Goal: Information Seeking & Learning: Learn about a topic

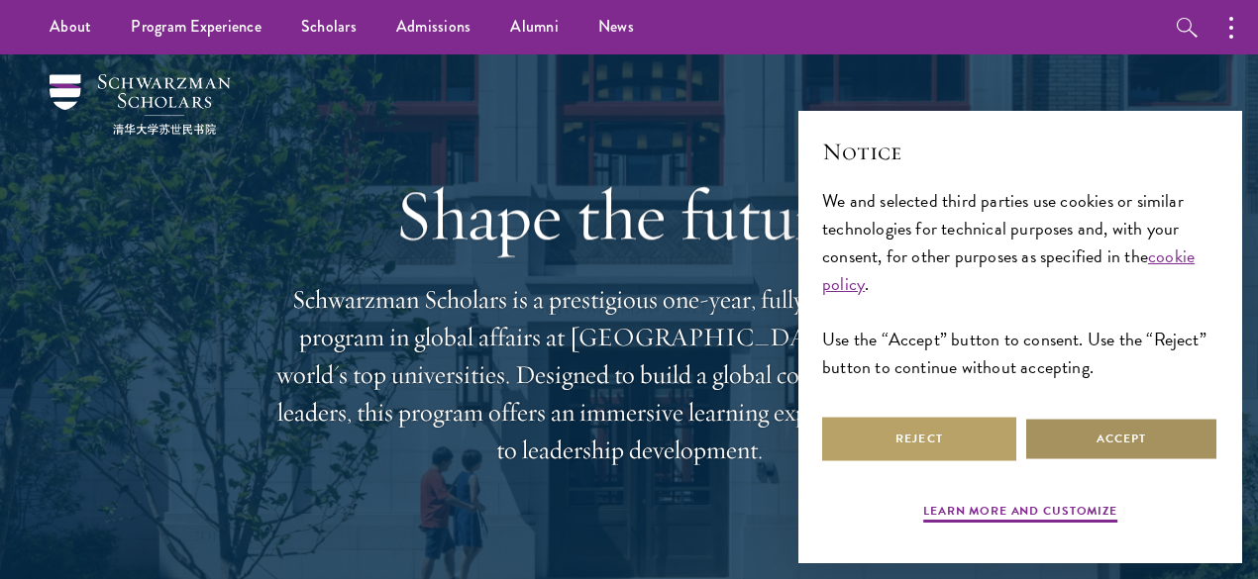
click at [1113, 427] on button "Accept" at bounding box center [1121, 439] width 194 height 45
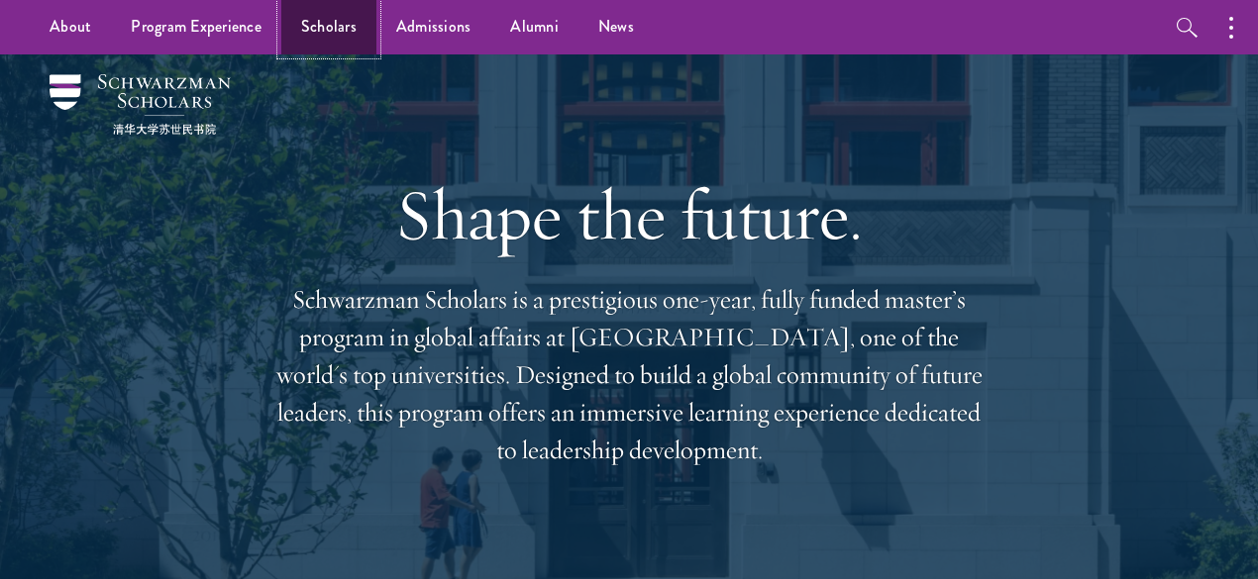
click at [353, 25] on link "Scholars" at bounding box center [328, 27] width 95 height 54
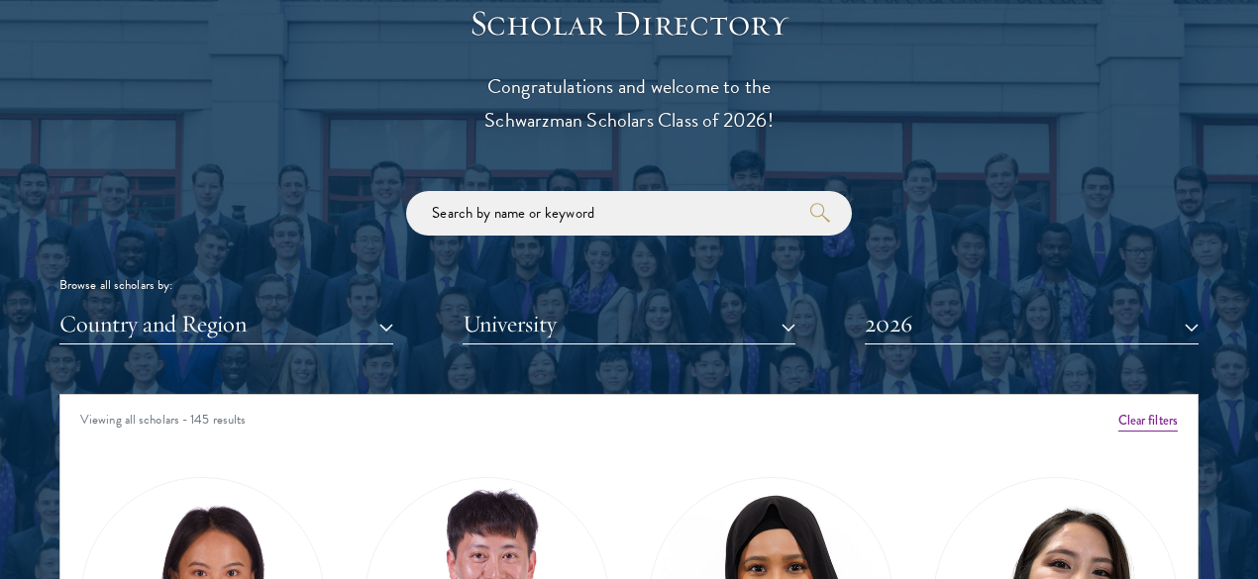
scroll to position [2245, 0]
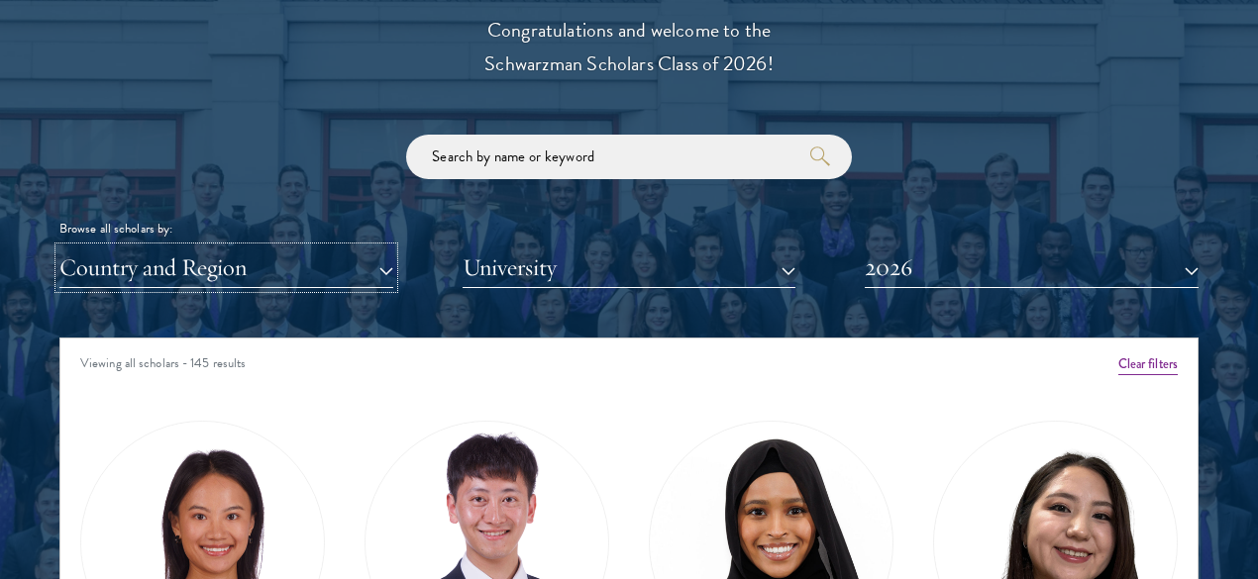
click at [372, 248] on button "Country and Region" at bounding box center [226, 268] width 334 height 41
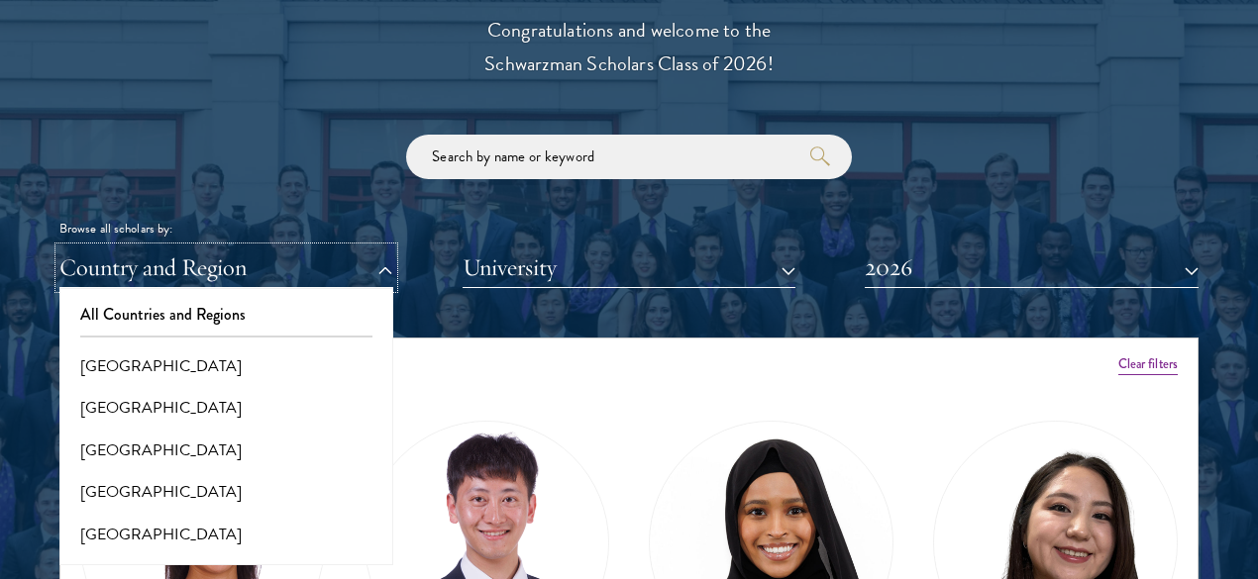
click at [372, 248] on button "Country and Region" at bounding box center [226, 268] width 334 height 41
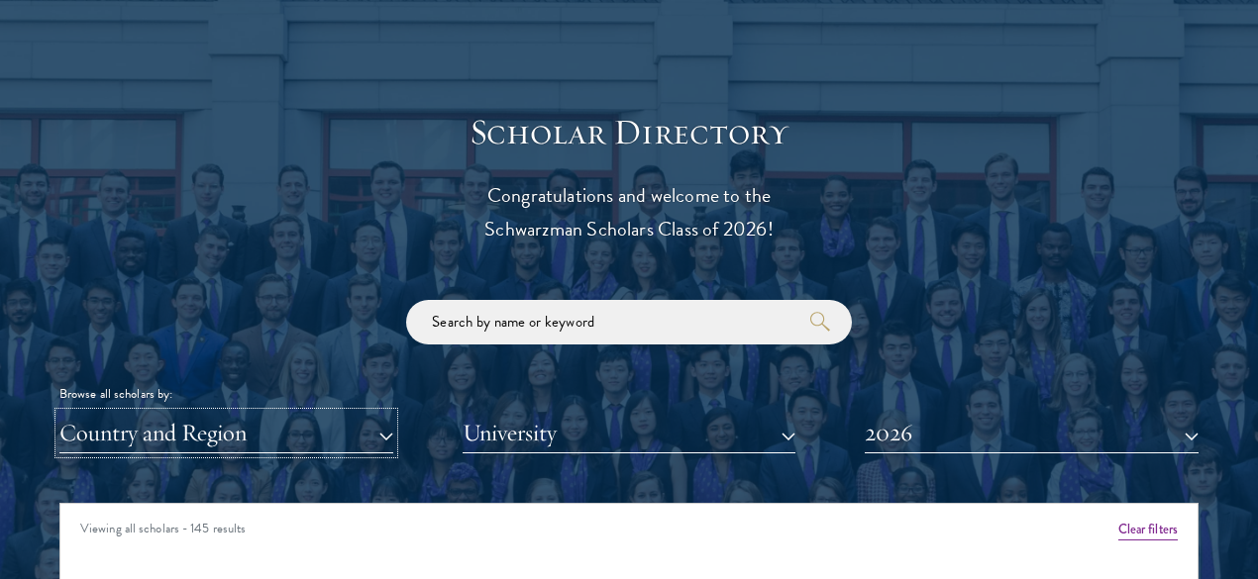
scroll to position [2105, 0]
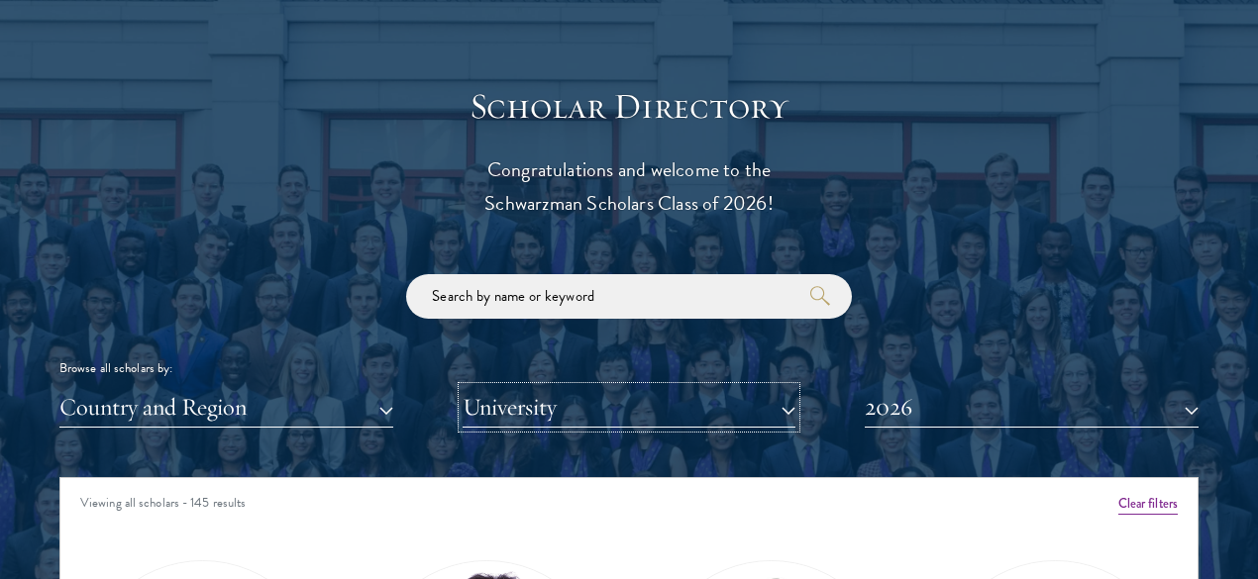
click at [636, 392] on button "University" at bounding box center [629, 407] width 334 height 41
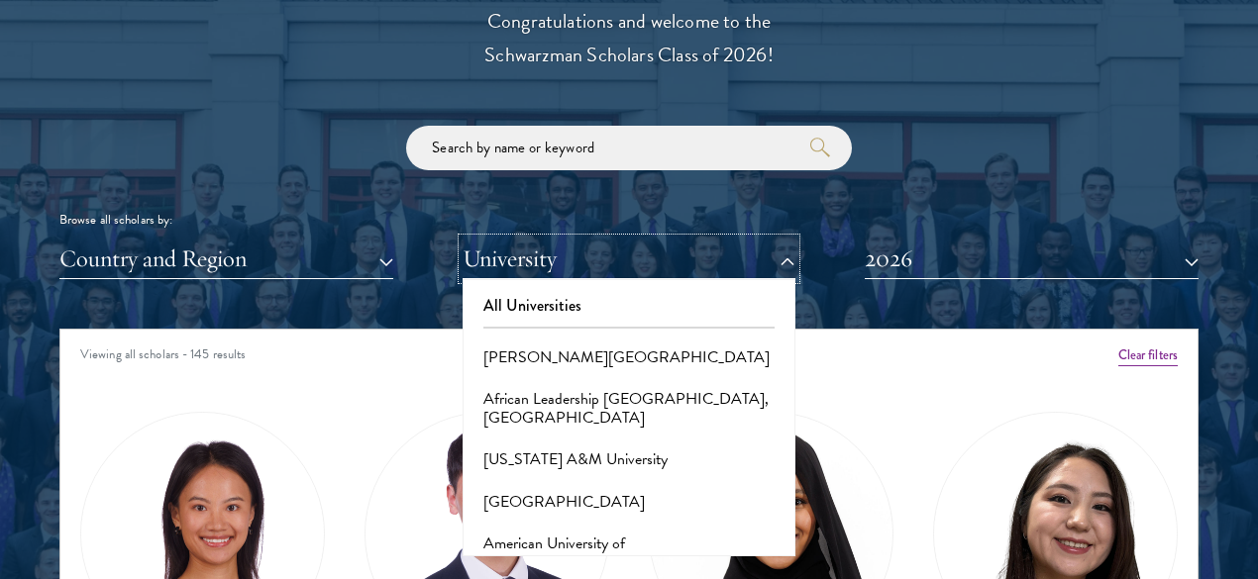
scroll to position [2256, 0]
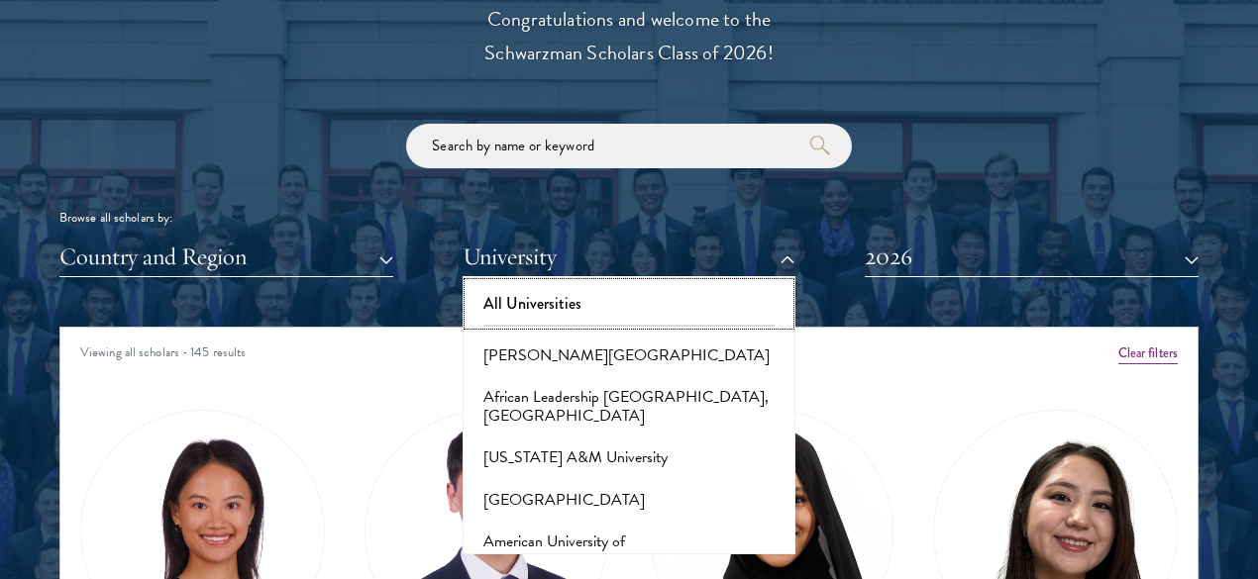
click at [644, 283] on button "All Universities" at bounding box center [629, 304] width 322 height 42
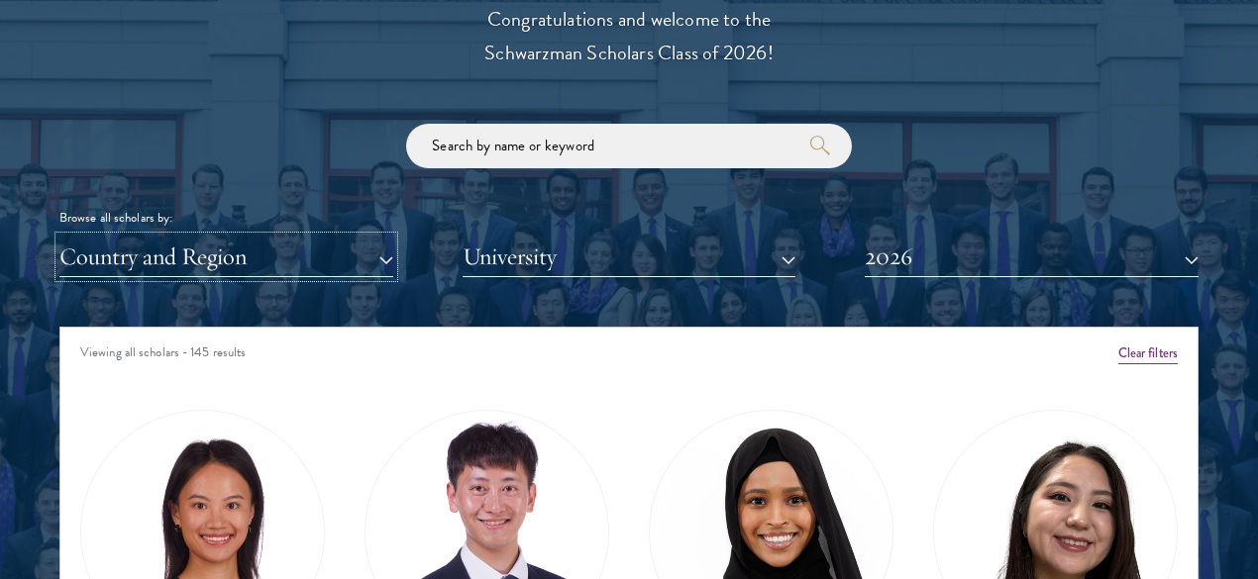
click at [351, 237] on button "Country and Region" at bounding box center [226, 257] width 334 height 41
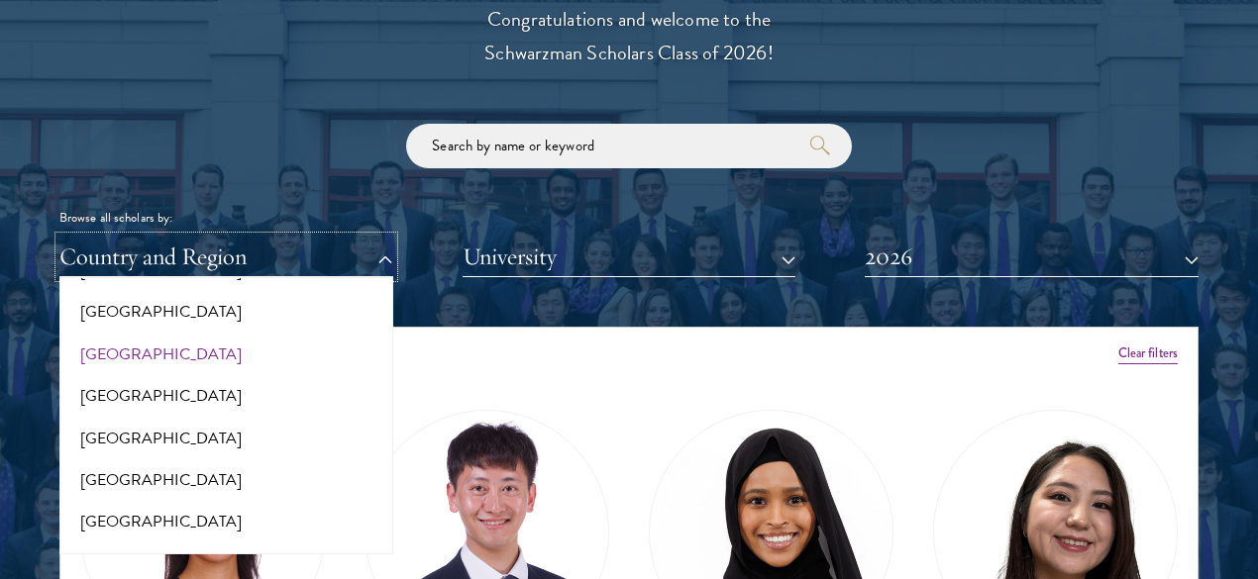
scroll to position [0, 0]
click at [541, 133] on input "search" at bounding box center [629, 146] width 446 height 45
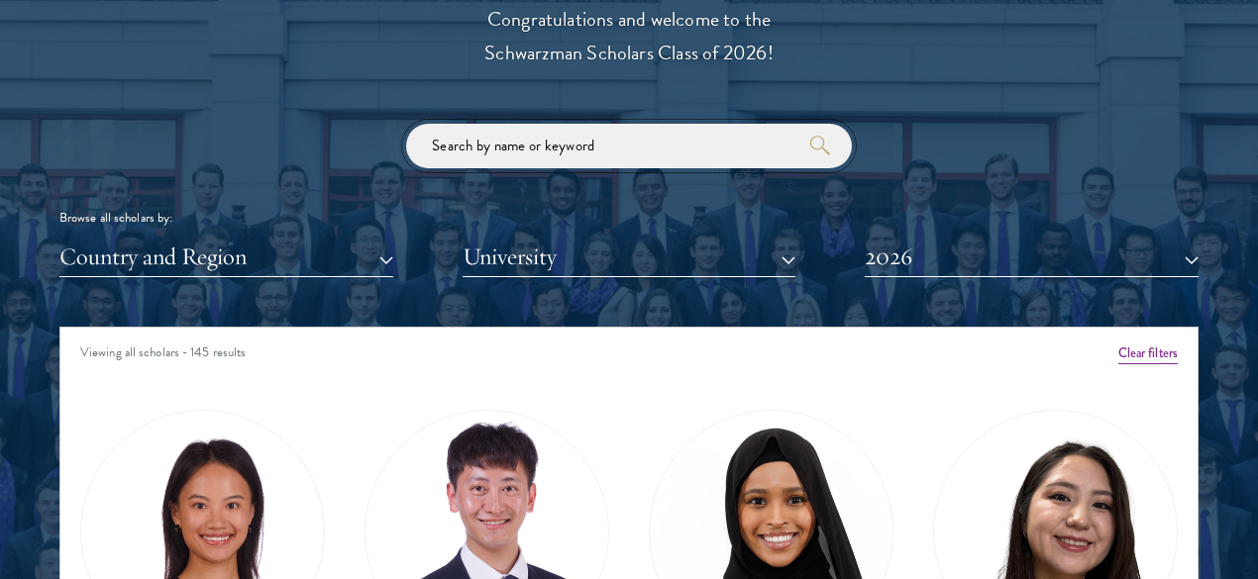
click at [561, 124] on input "search" at bounding box center [629, 146] width 446 height 45
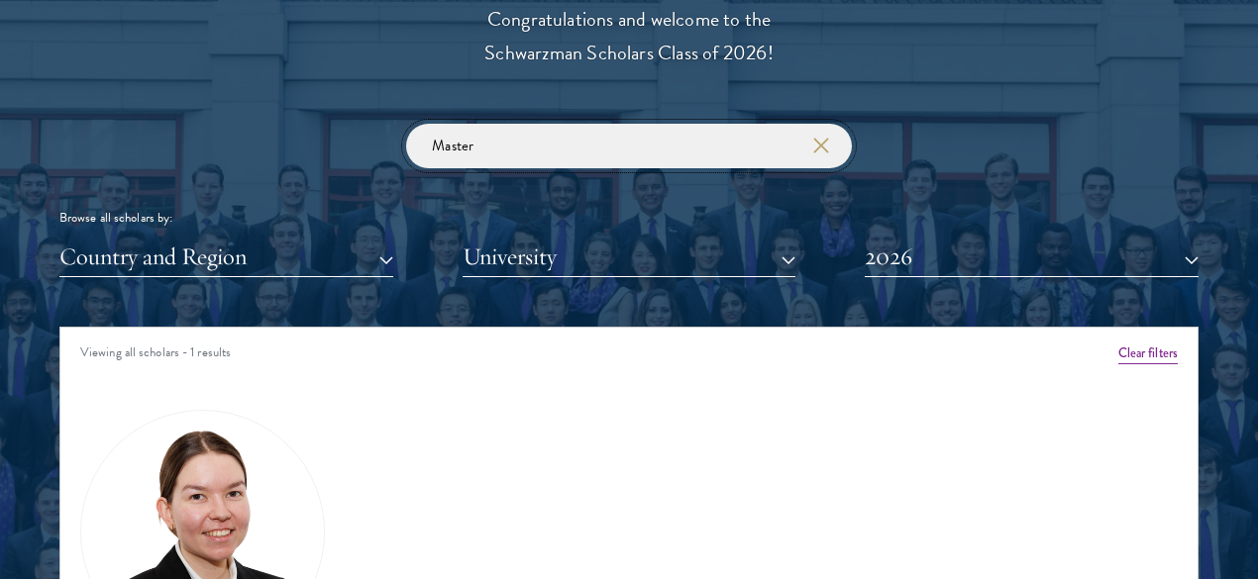
type input "Masters"
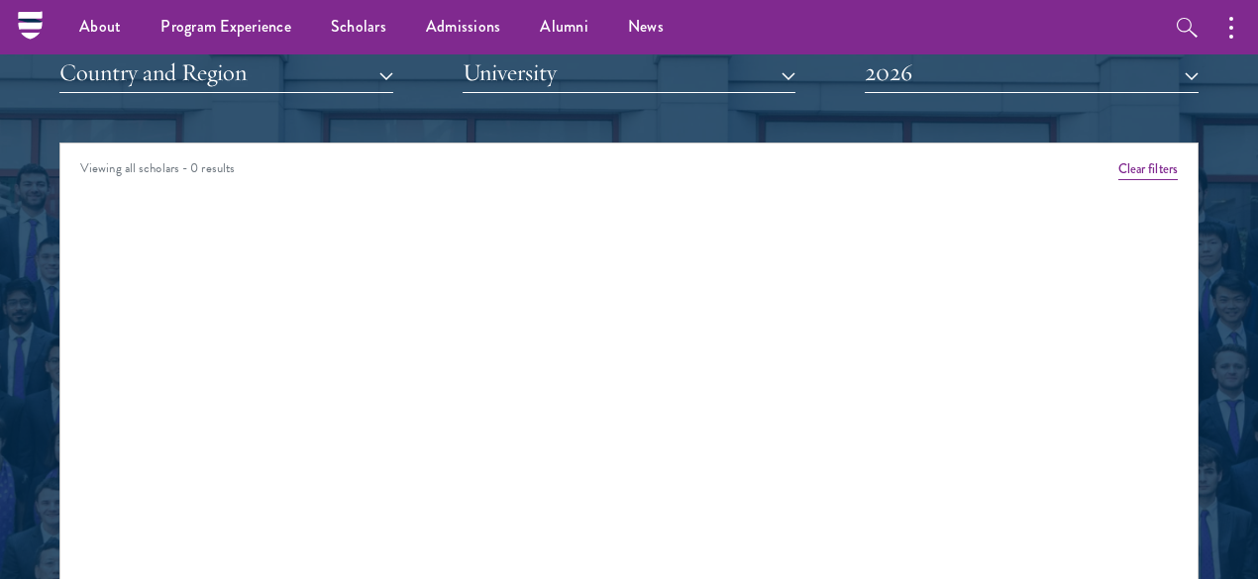
scroll to position [2359, 0]
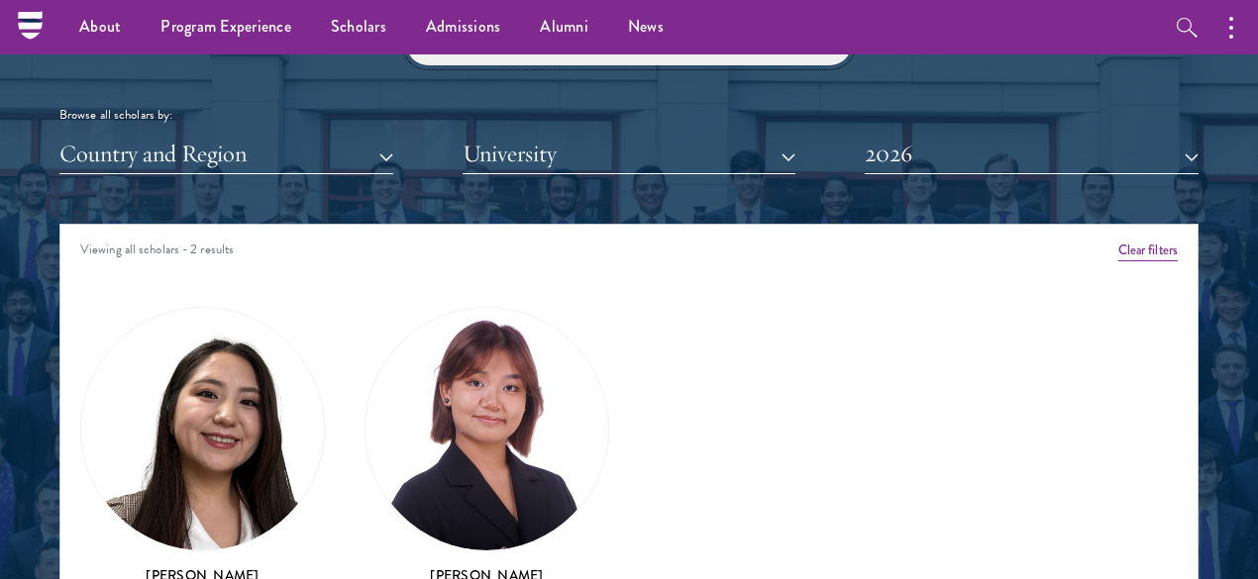
type input "cyber"
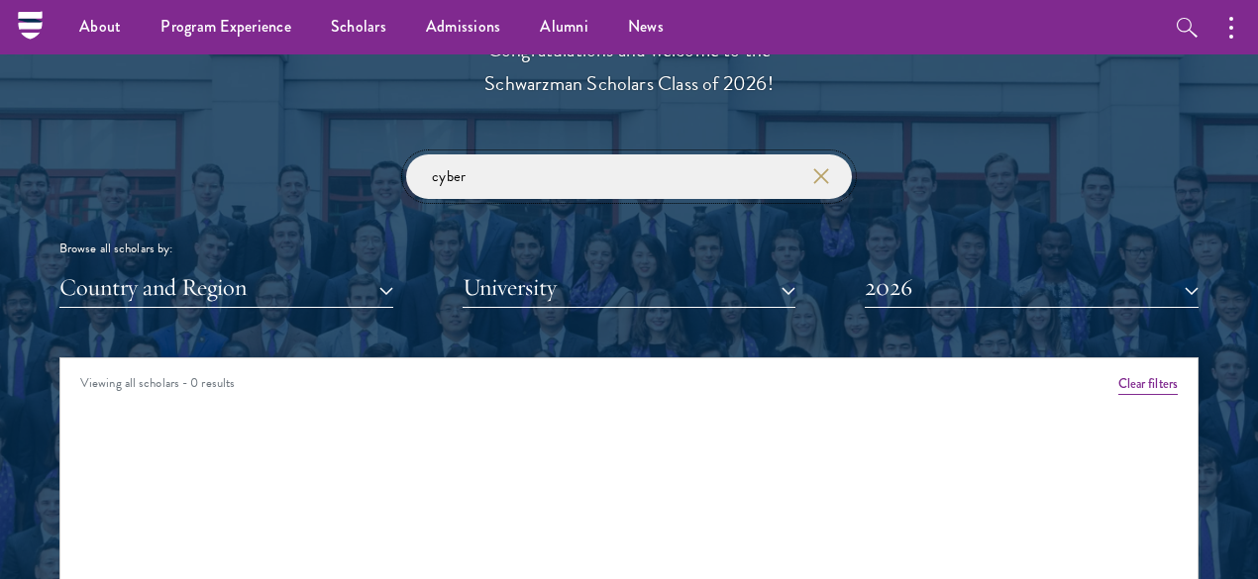
scroll to position [2218, 0]
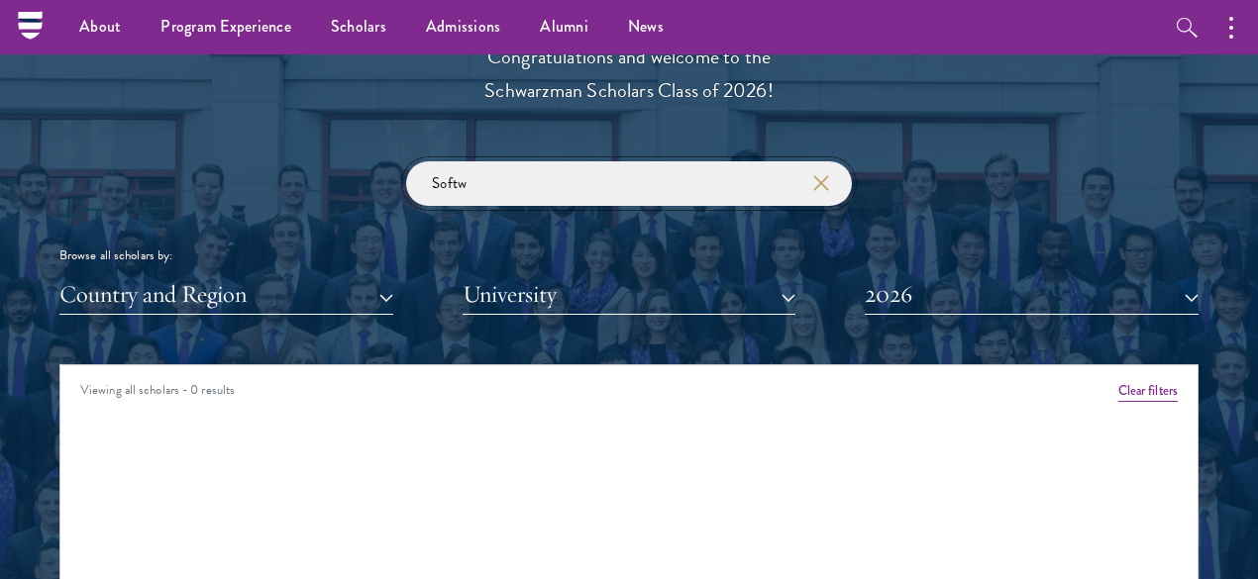
type input "Softwa"
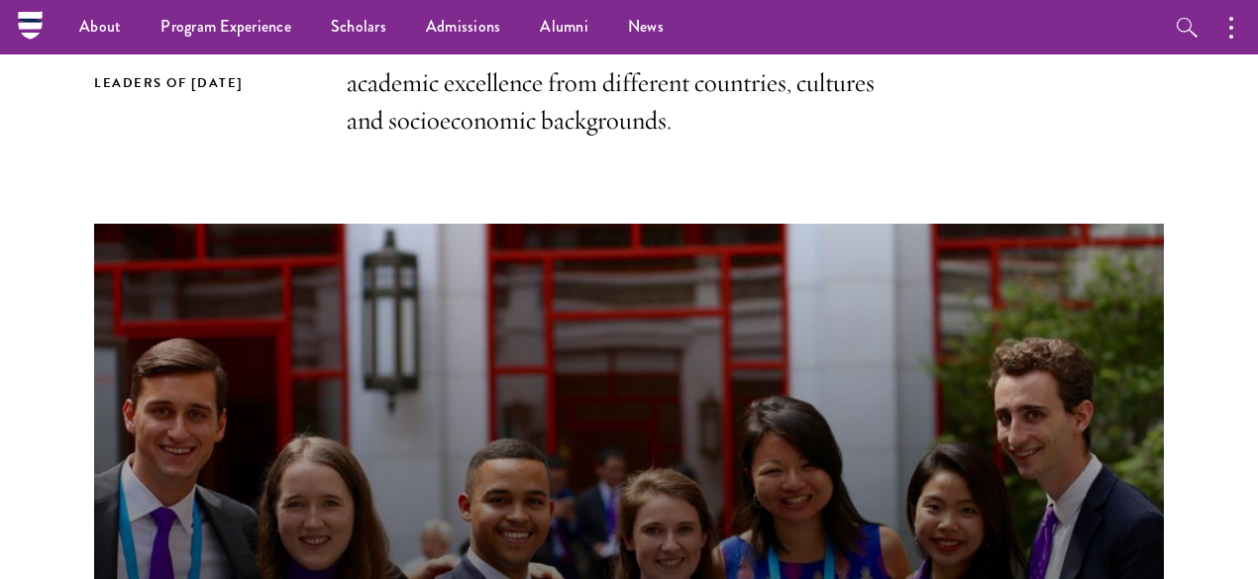
scroll to position [674, 0]
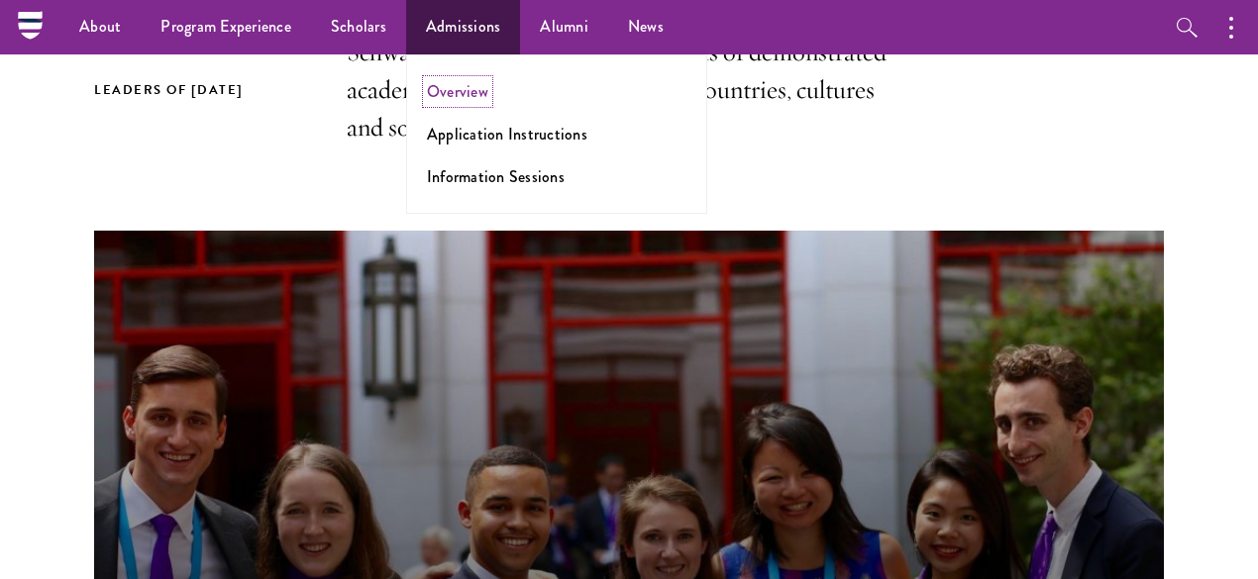
click at [488, 96] on link "Overview" at bounding box center [457, 91] width 61 height 23
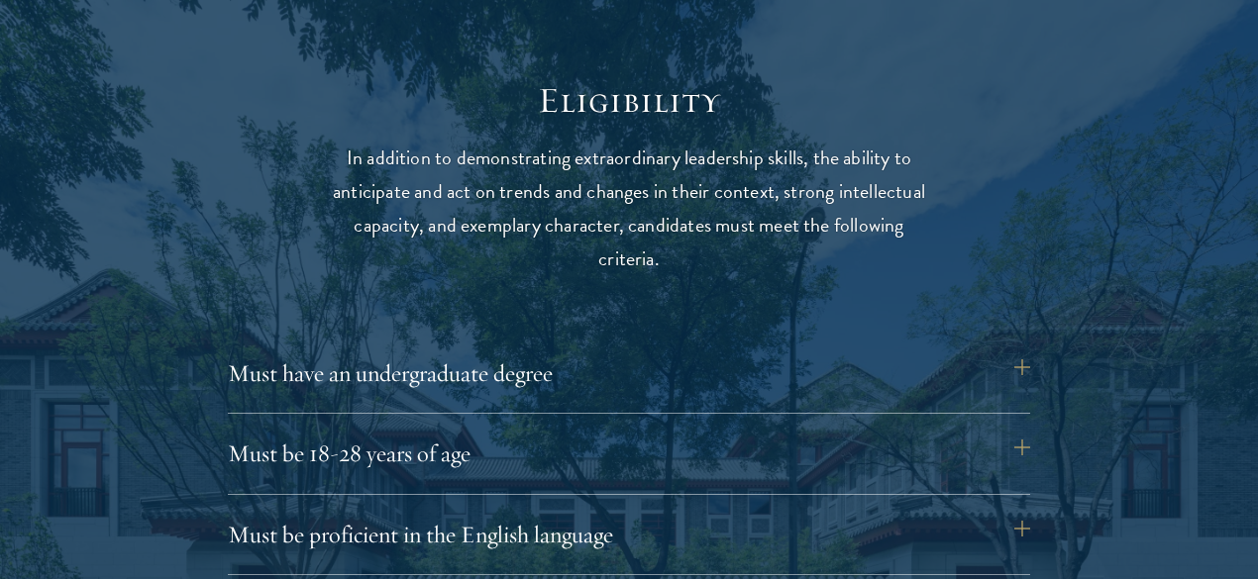
scroll to position [2495, 0]
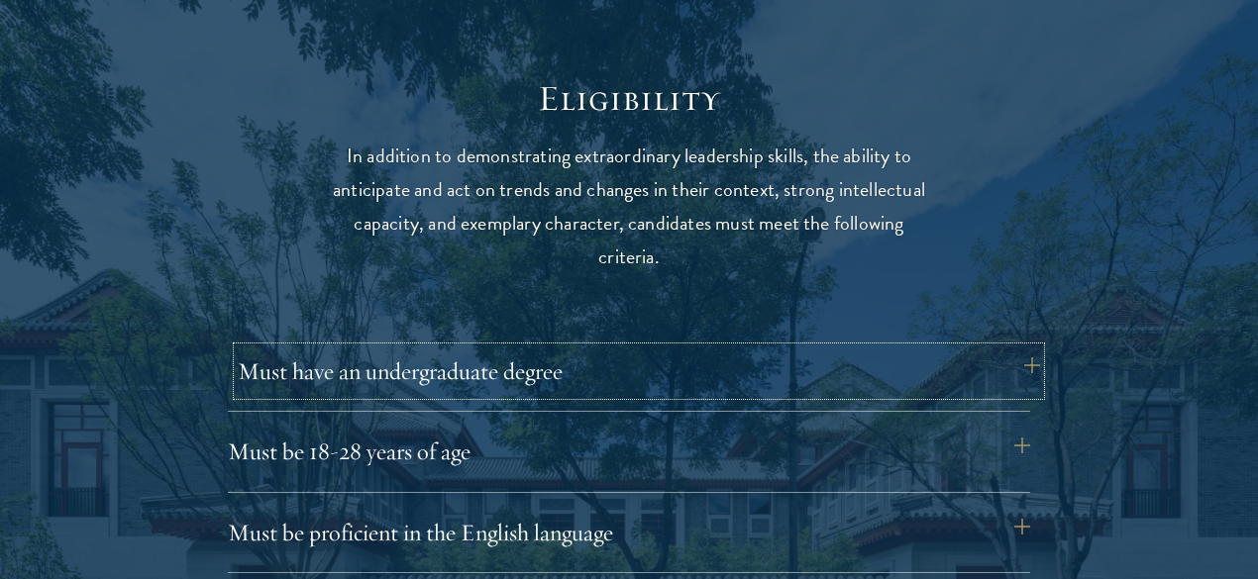
click at [564, 356] on button "Must have an undergraduate degree" at bounding box center [639, 372] width 802 height 48
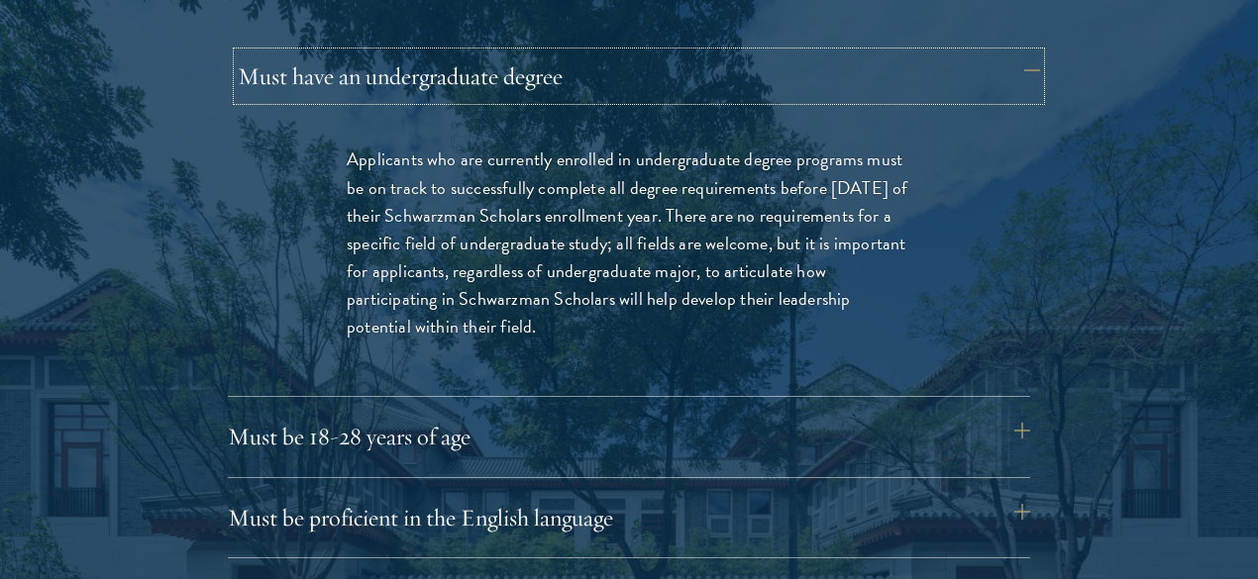
scroll to position [2791, 0]
click at [576, 419] on button "Must be 18-28 years of age" at bounding box center [639, 436] width 802 height 48
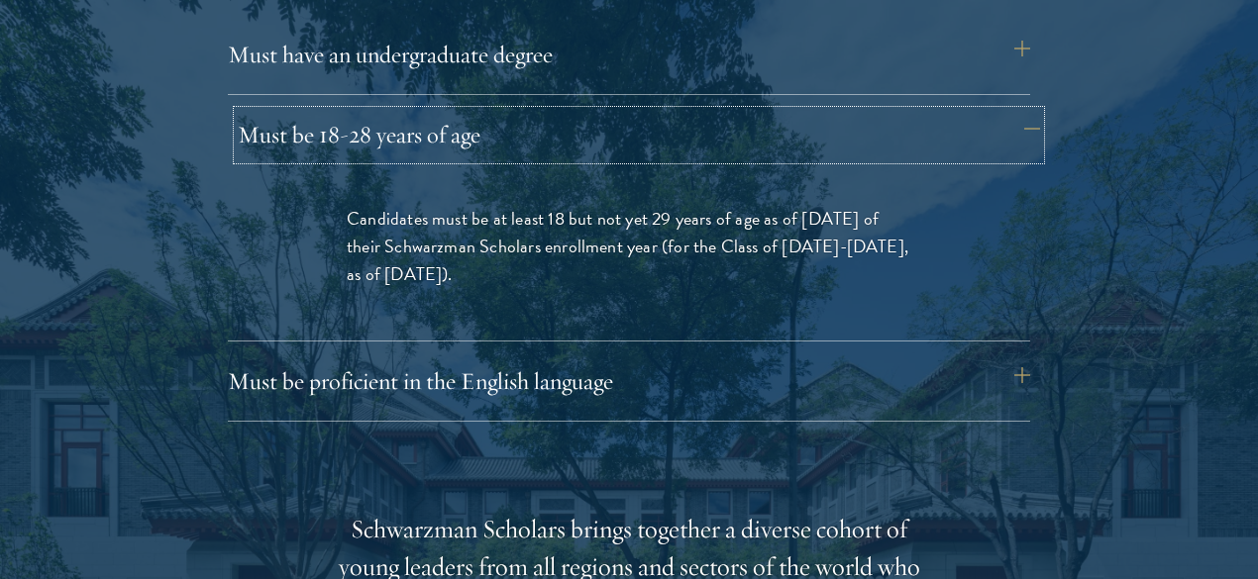
scroll to position [2815, 0]
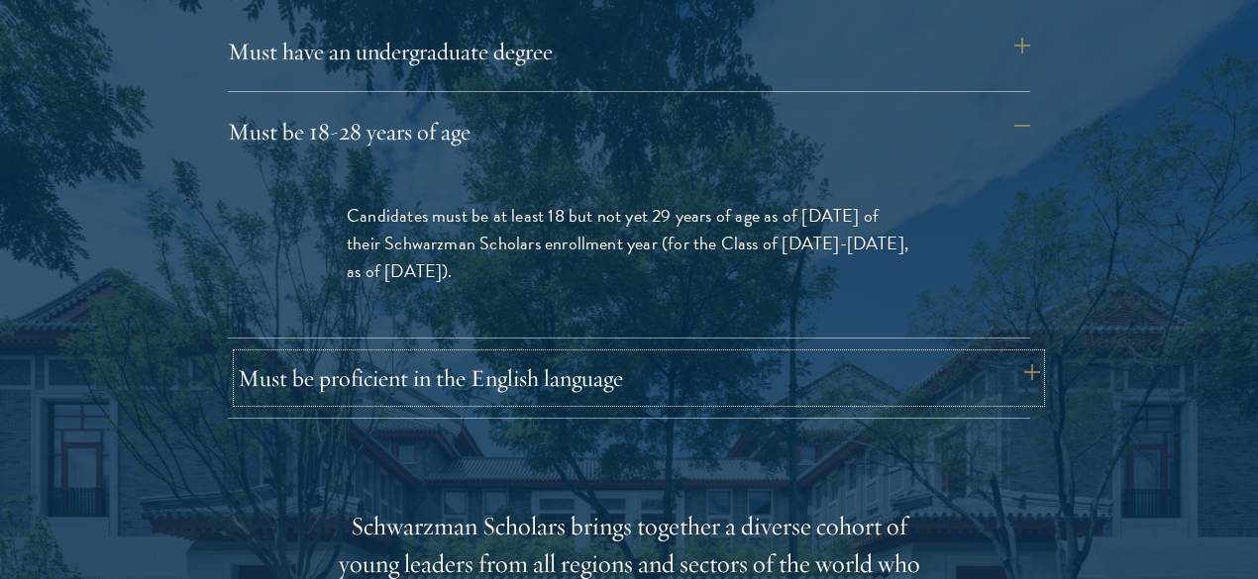
click at [650, 356] on button "Must be proficient in the English language" at bounding box center [639, 379] width 802 height 48
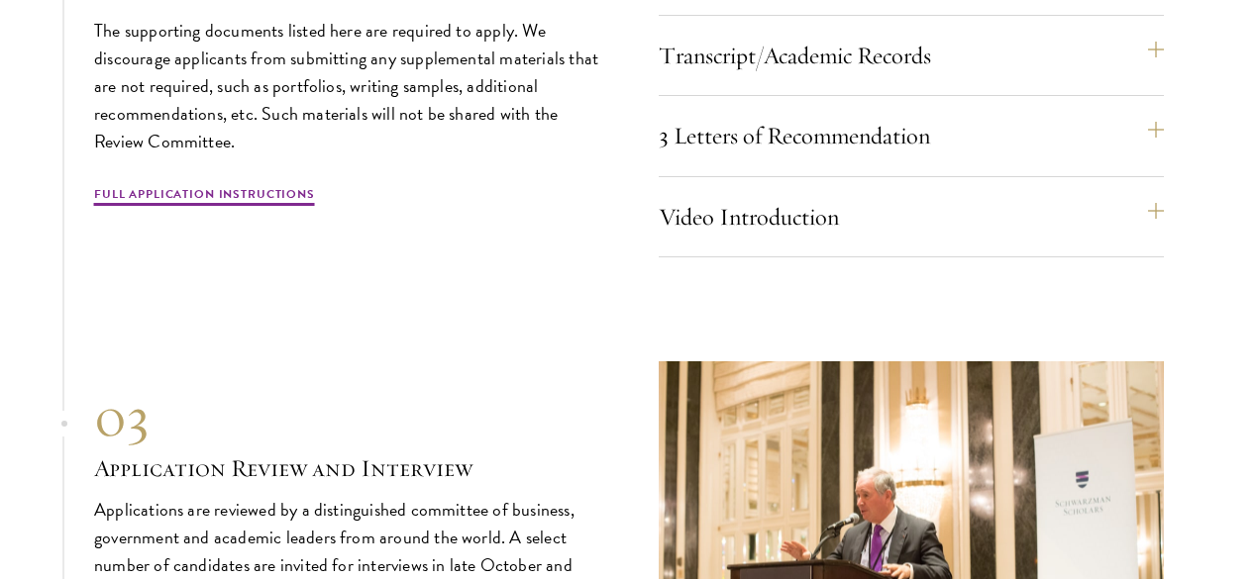
scroll to position [6724, 0]
click at [769, 78] on button "Transcript/Academic Records" at bounding box center [920, 55] width 505 height 48
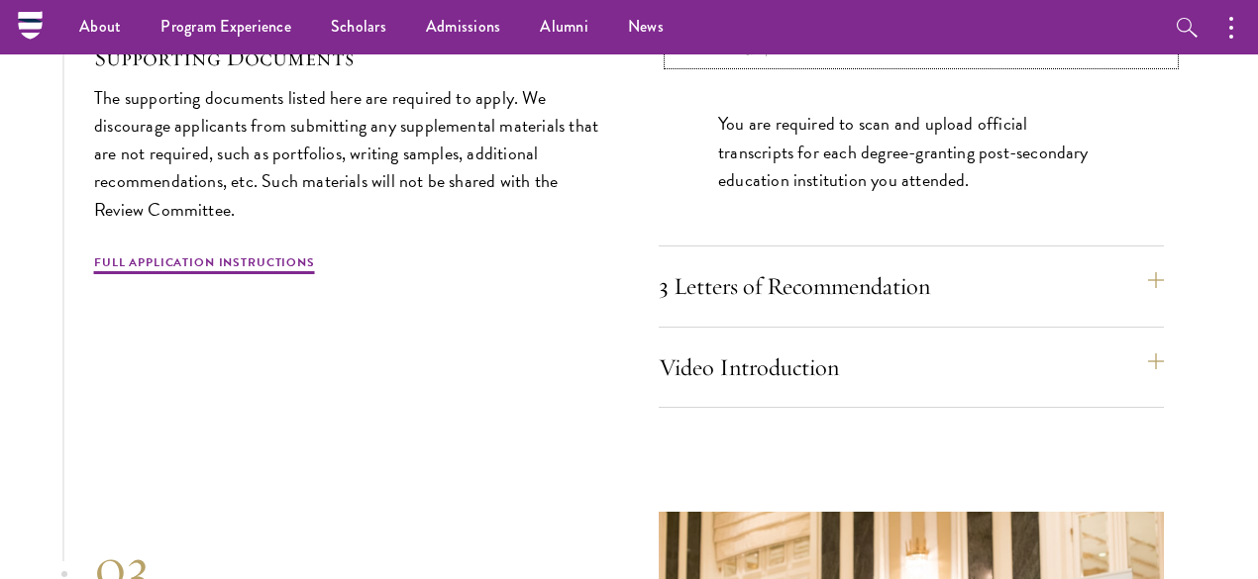
scroll to position [6194, 0]
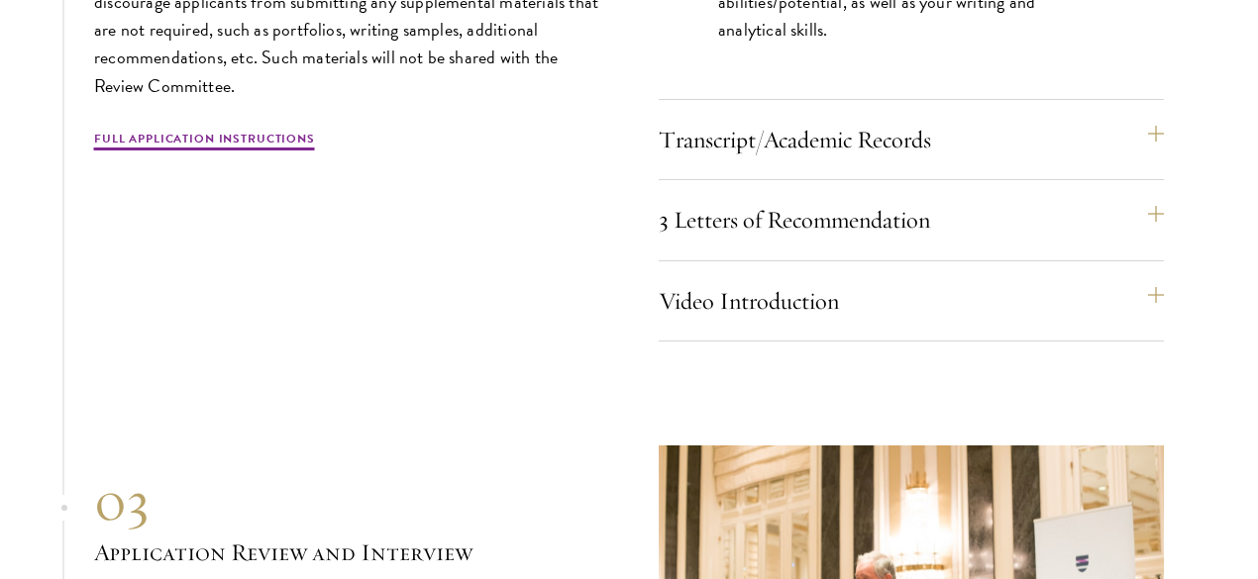
scroll to position [6394, 0]
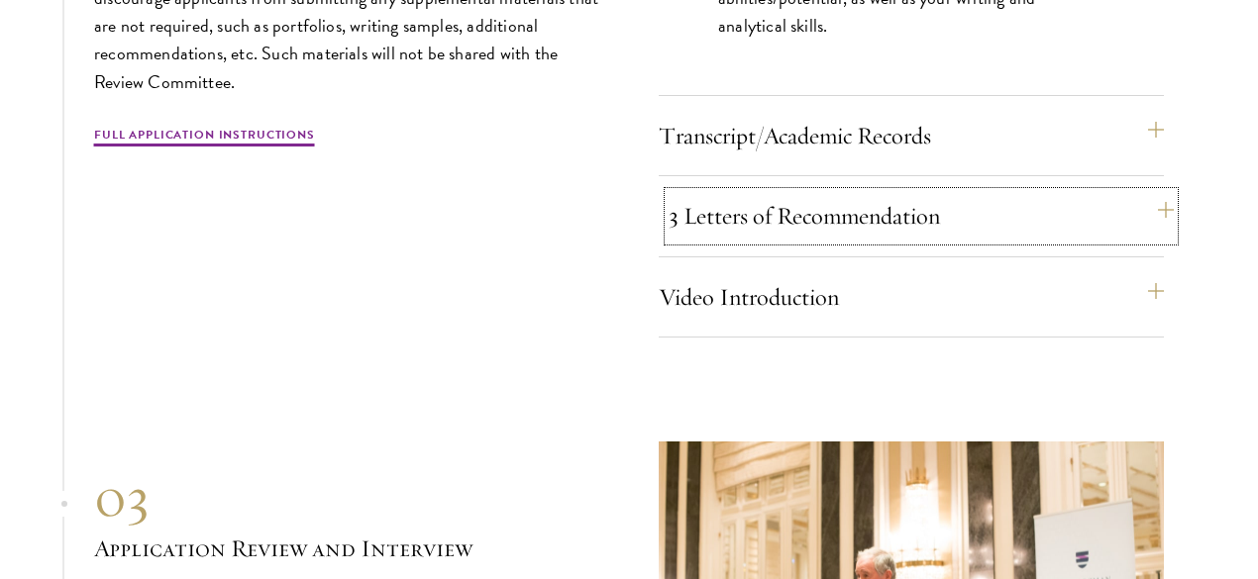
click at [789, 240] on button "3 Letters of Recommendation" at bounding box center [920, 216] width 505 height 48
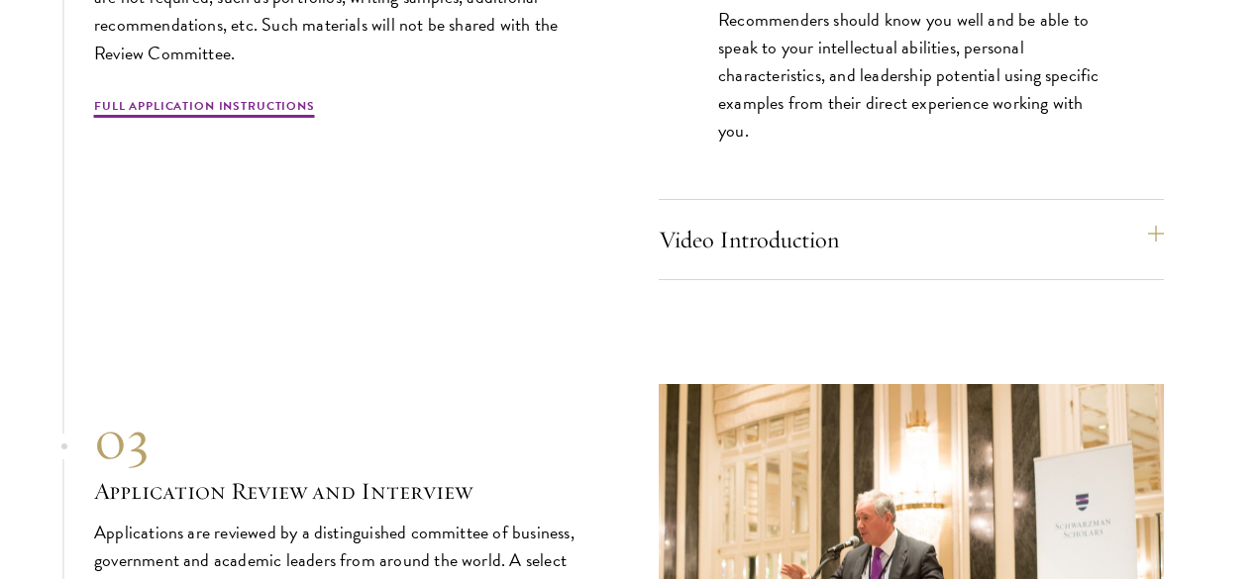
scroll to position [6437, 0]
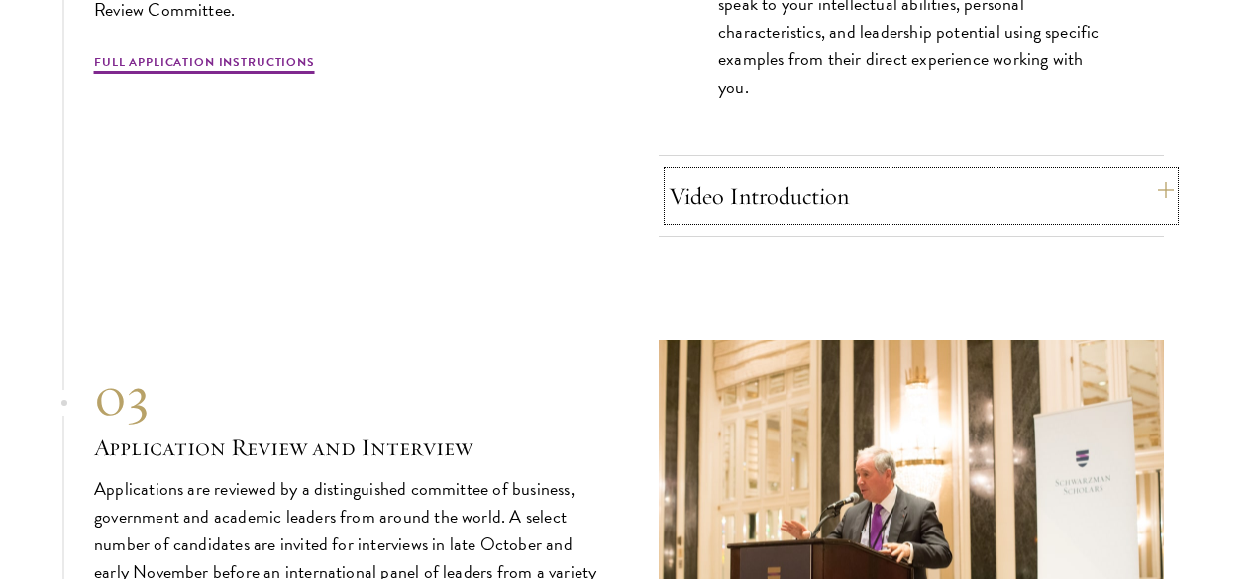
click at [799, 220] on button "Video Introduction" at bounding box center [920, 196] width 505 height 48
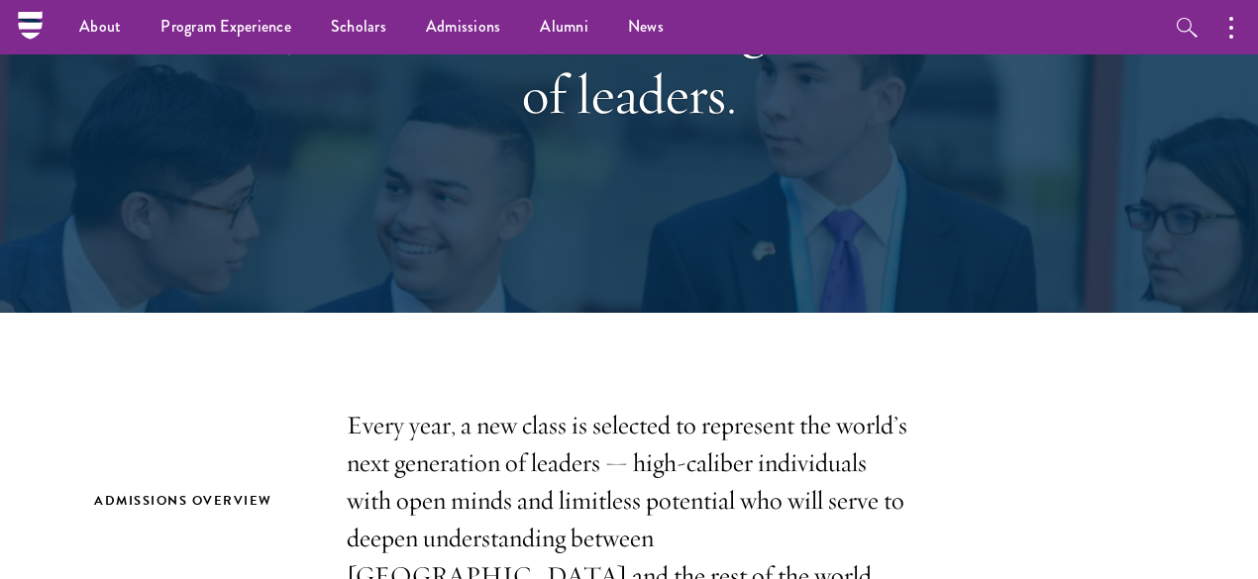
scroll to position [0, 0]
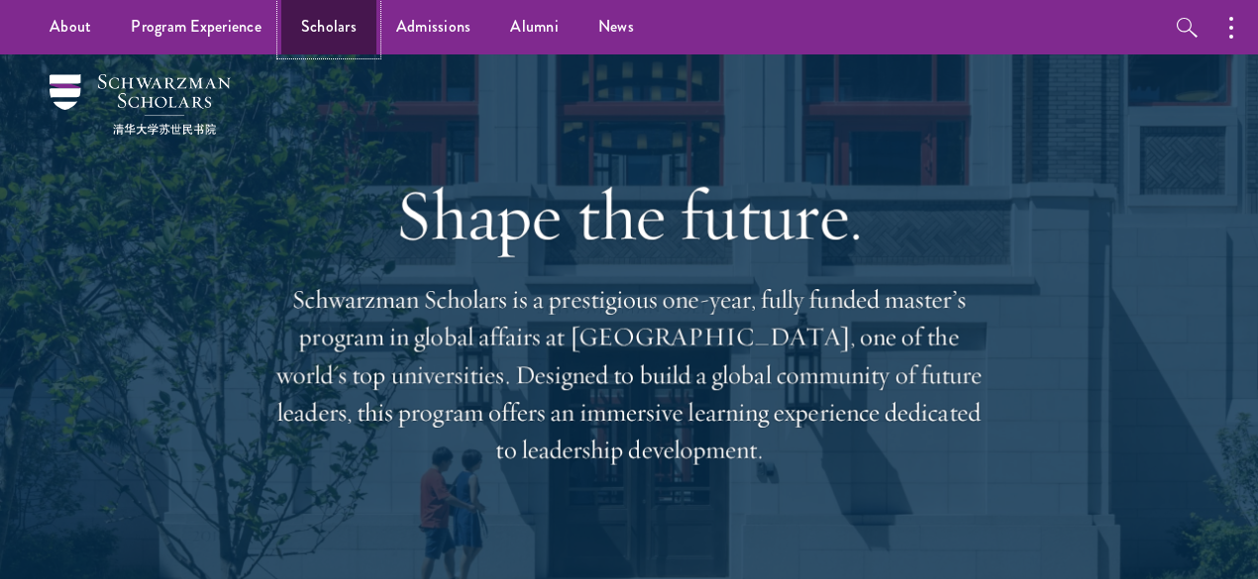
click at [364, 29] on link "Scholars" at bounding box center [328, 27] width 95 height 54
